Goal: Use online tool/utility: Utilize a website feature to perform a specific function

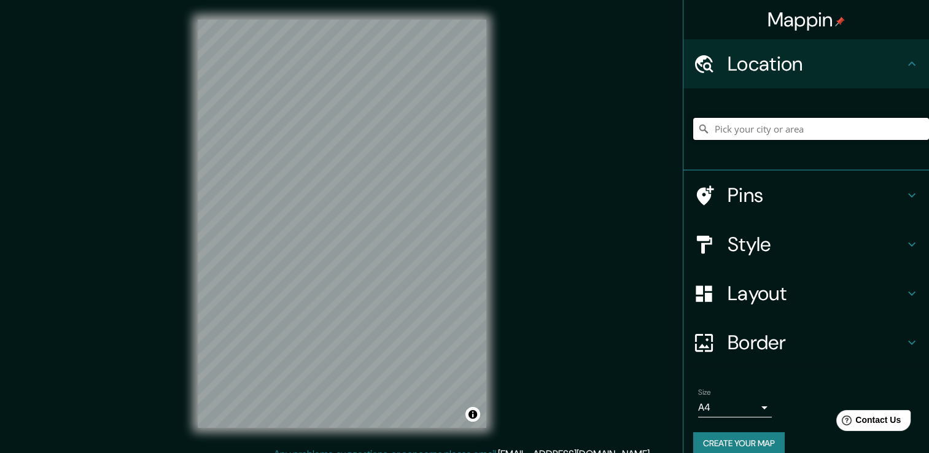
click at [741, 127] on input "Pick your city or area" at bounding box center [811, 129] width 236 height 22
paste input "[GEOGRAPHIC_DATA]"
type input "Noord, [GEOGRAPHIC_DATA], [GEOGRAPHIC_DATA], [GEOGRAPHIC_DATA]"
click at [914, 130] on icon "Clear" at bounding box center [919, 129] width 10 height 10
paste input "[GEOGRAPHIC_DATA]"
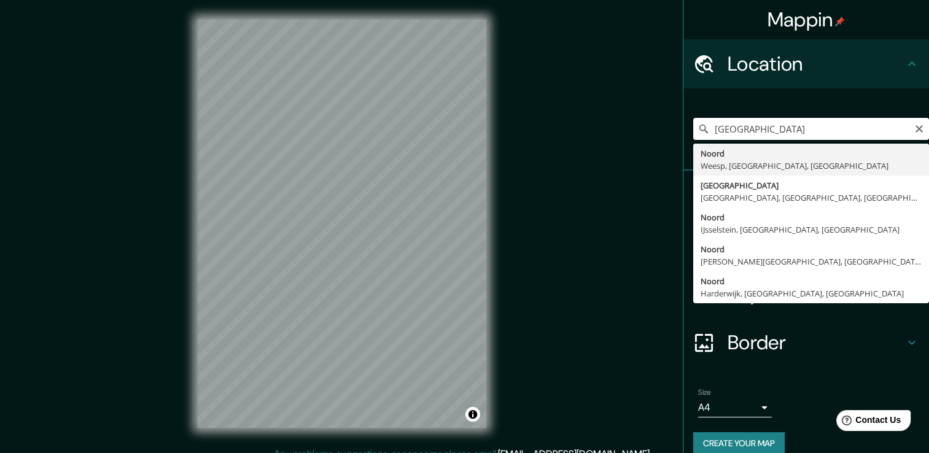
click at [828, 122] on input "[GEOGRAPHIC_DATA]" at bounding box center [811, 129] width 236 height 22
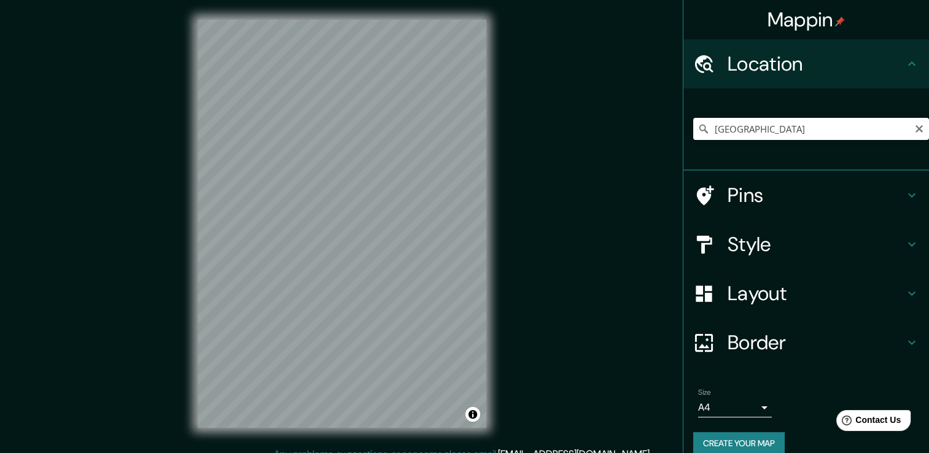
click at [698, 131] on icon at bounding box center [704, 129] width 12 height 12
click at [698, 129] on icon at bounding box center [704, 129] width 12 height 12
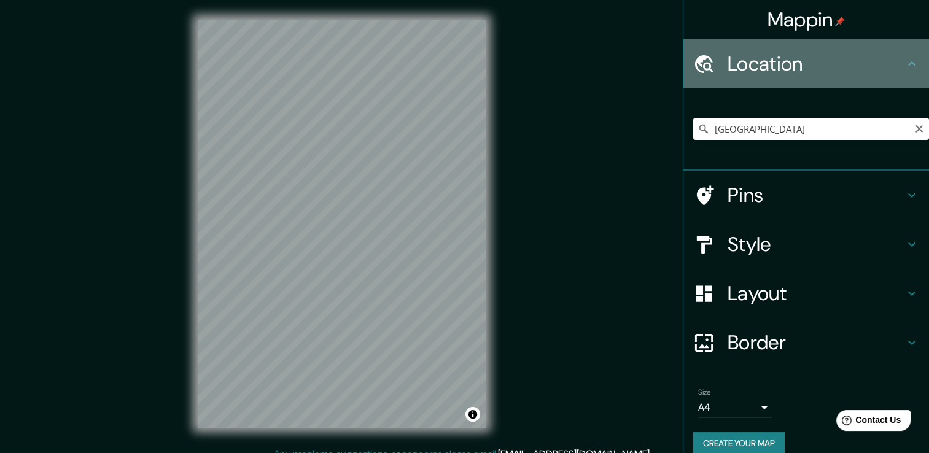
click at [798, 66] on h4 "Location" at bounding box center [816, 64] width 177 height 25
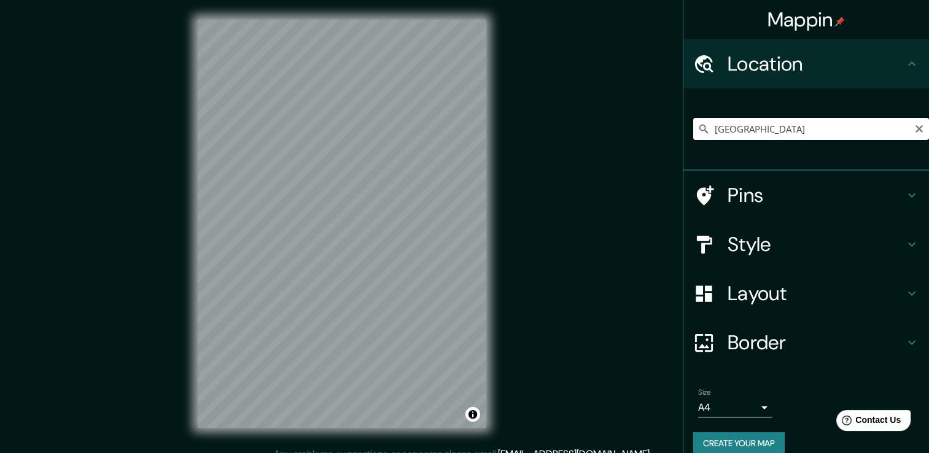
click at [852, 133] on input "[GEOGRAPHIC_DATA]" at bounding box center [811, 129] width 236 height 22
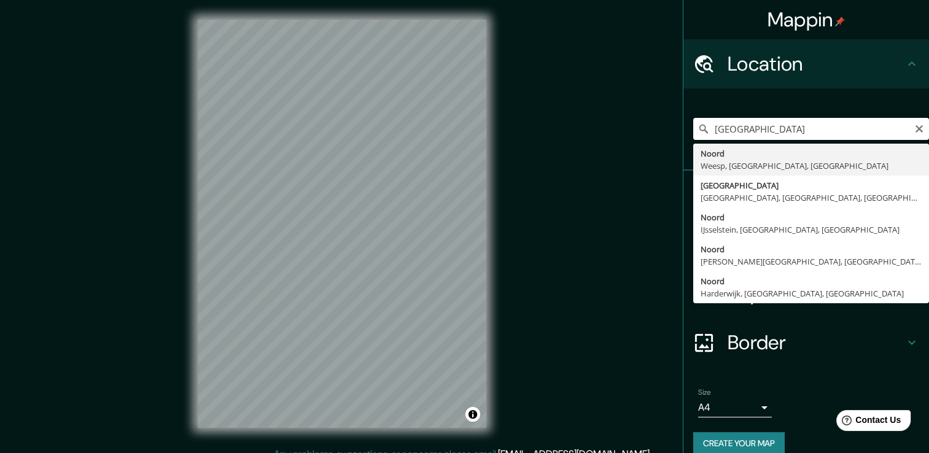
click at [706, 128] on input "[GEOGRAPHIC_DATA]" at bounding box center [811, 129] width 236 height 22
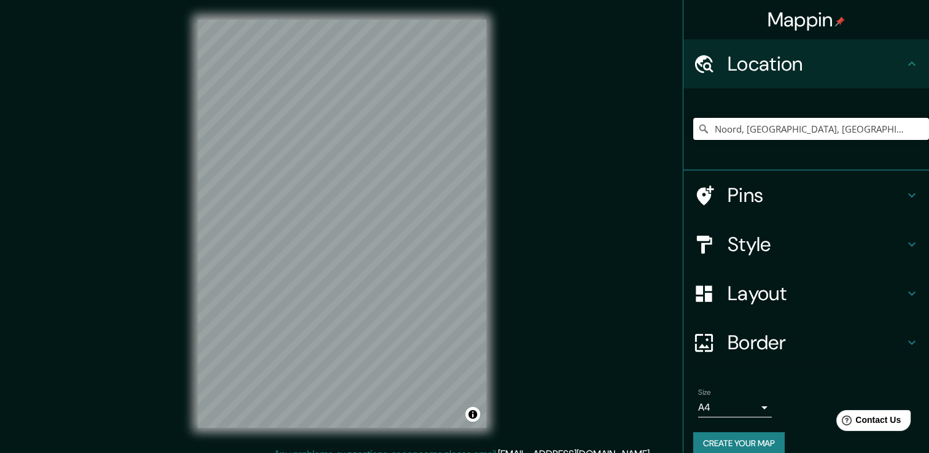
drag, startPoint x: 900, startPoint y: 127, endPoint x: 654, endPoint y: 129, distance: 245.7
click at [654, 129] on div "Mappin Location [GEOGRAPHIC_DATA], [GEOGRAPHIC_DATA], [GEOGRAPHIC_DATA], [GEOGR…" at bounding box center [464, 233] width 929 height 467
type input "Bajos"
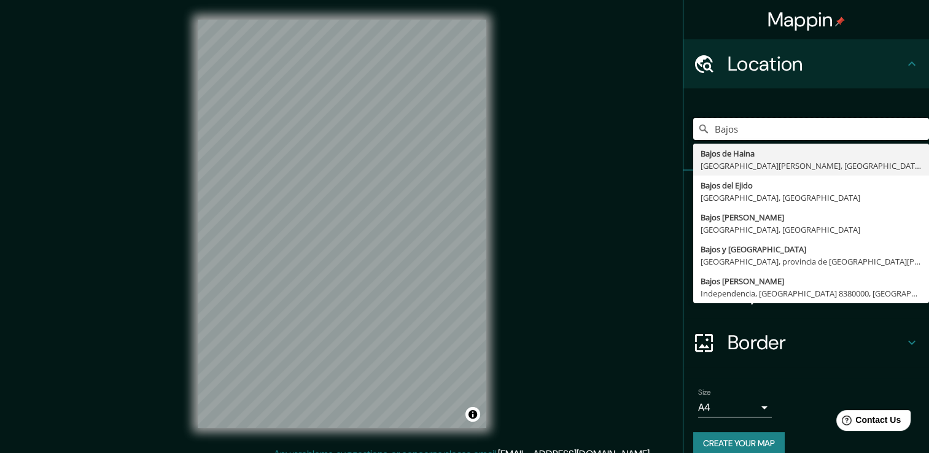
drag, startPoint x: 779, startPoint y: 125, endPoint x: 669, endPoint y: 127, distance: 109.9
click at [667, 128] on div "Mappin Location [GEOGRAPHIC_DATA] [GEOGRAPHIC_DATA][PERSON_NAME] [GEOGRAPHIC_DA…" at bounding box center [464, 233] width 929 height 467
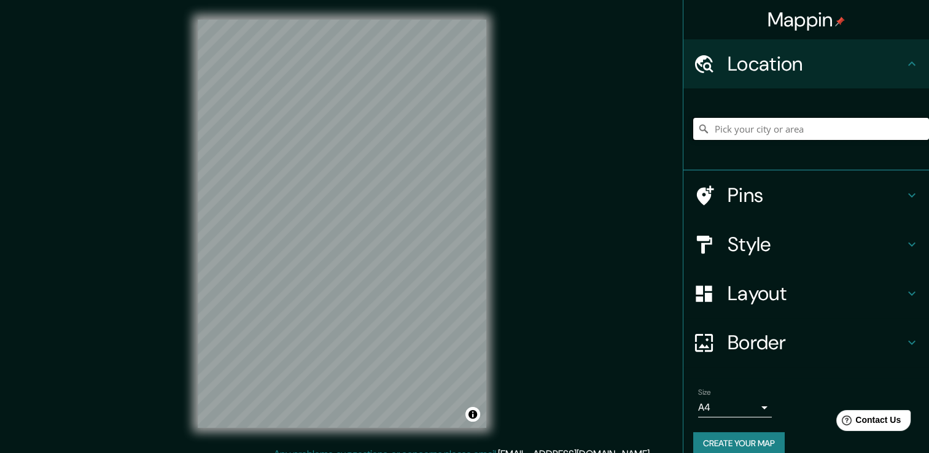
paste input "[GEOGRAPHIC_DATA]"
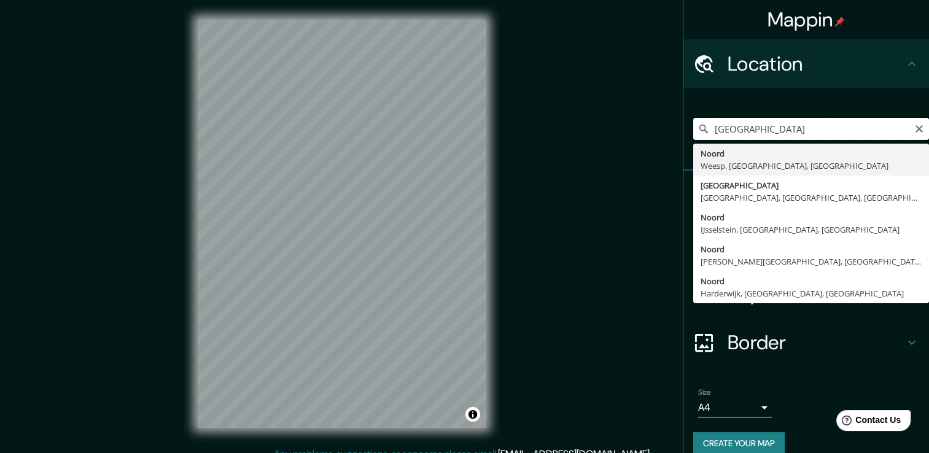
type input "[GEOGRAPHIC_DATA]"
click at [795, 397] on div "Size A4 single" at bounding box center [806, 402] width 226 height 39
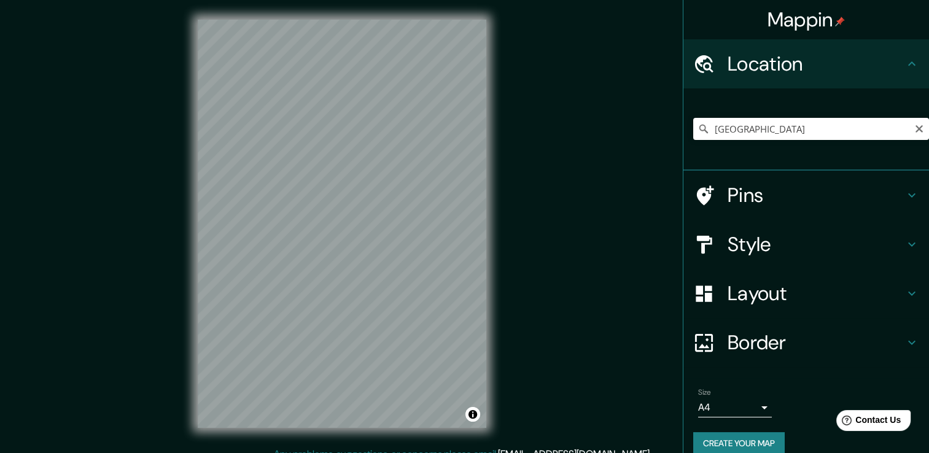
click at [698, 128] on icon at bounding box center [704, 129] width 12 height 12
click at [698, 129] on icon at bounding box center [704, 129] width 12 height 12
drag, startPoint x: 693, startPoint y: 129, endPoint x: 824, endPoint y: 124, distance: 130.9
click at [824, 124] on input "[GEOGRAPHIC_DATA]" at bounding box center [811, 129] width 236 height 22
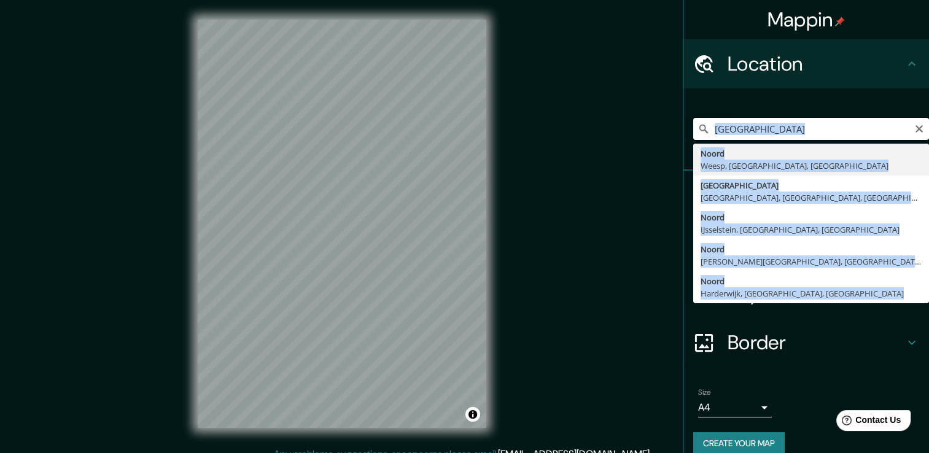
click at [824, 124] on input "[GEOGRAPHIC_DATA]" at bounding box center [811, 129] width 236 height 22
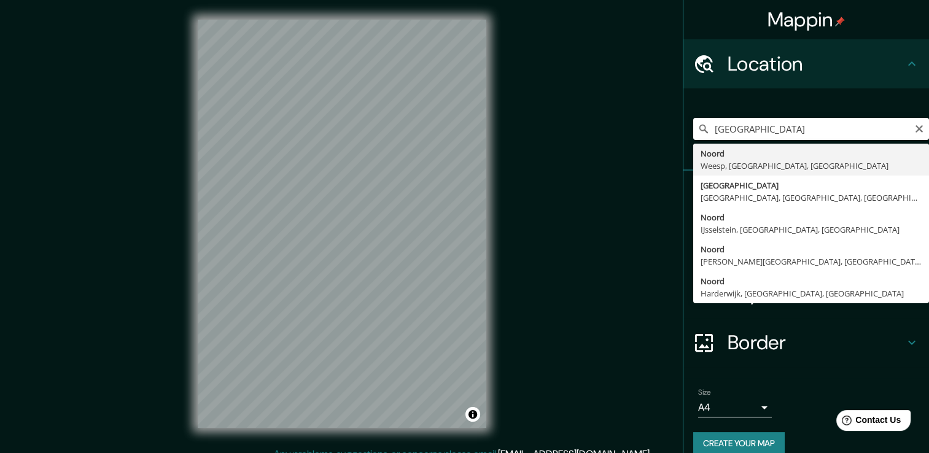
drag, startPoint x: 913, startPoint y: 129, endPoint x: 905, endPoint y: 129, distance: 7.4
click at [914, 129] on icon "Clear" at bounding box center [919, 129] width 10 height 10
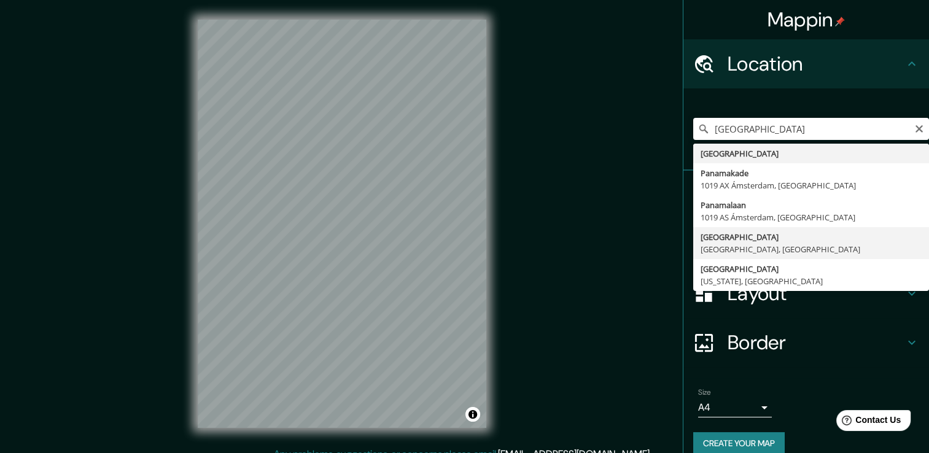
type input "[GEOGRAPHIC_DATA], [GEOGRAPHIC_DATA], [GEOGRAPHIC_DATA]"
